Goal: Task Accomplishment & Management: Manage account settings

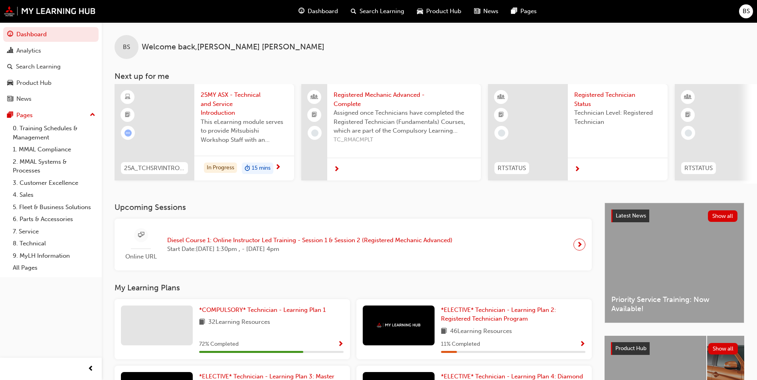
click at [744, 14] on span "BS" at bounding box center [745, 11] width 7 height 9
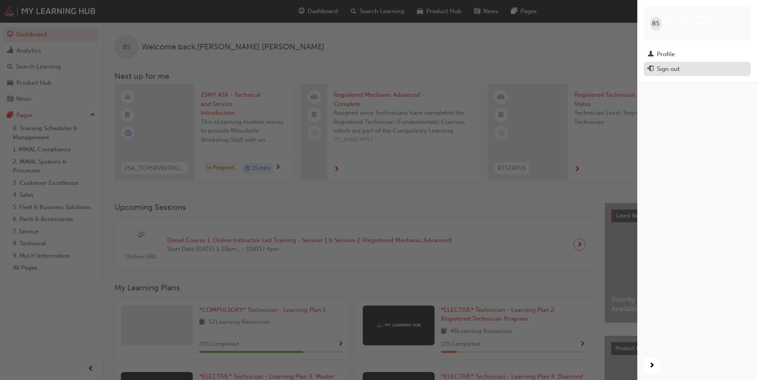
click at [665, 65] on div "Sign out" at bounding box center [667, 69] width 23 height 9
